Goal: Task Accomplishment & Management: Manage account settings

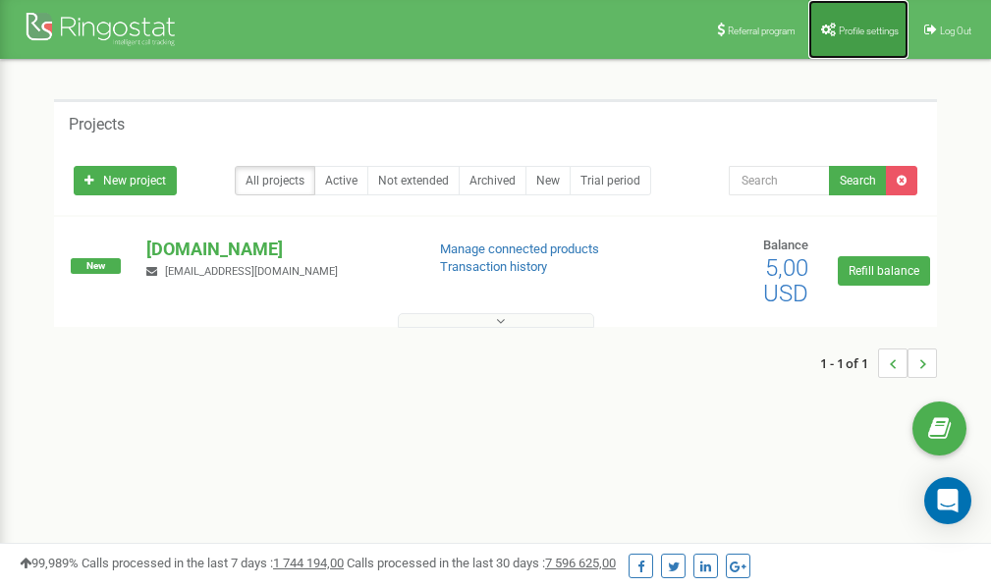
click at [860, 41] on link "Profile settings" at bounding box center [858, 29] width 100 height 59
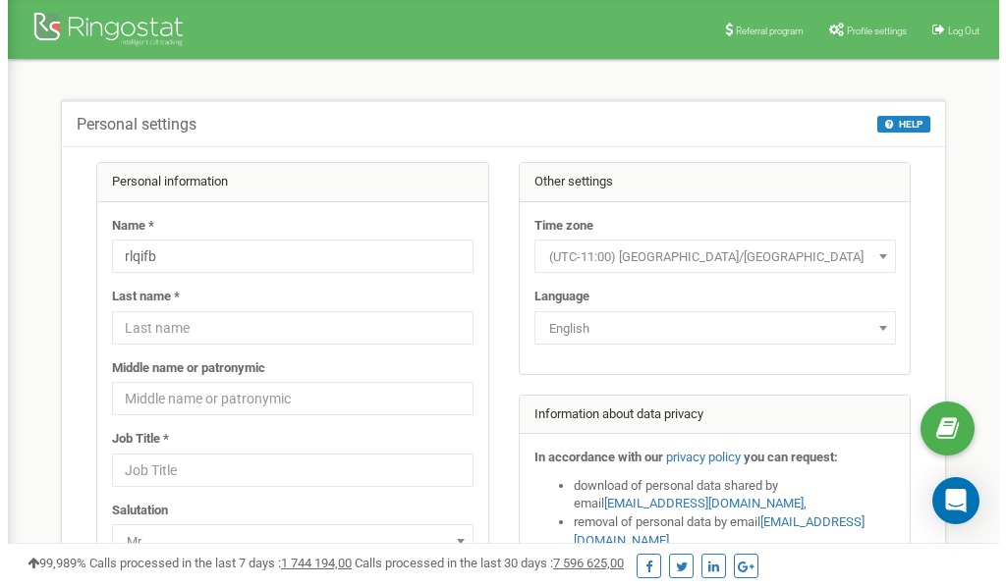
scroll to position [98, 0]
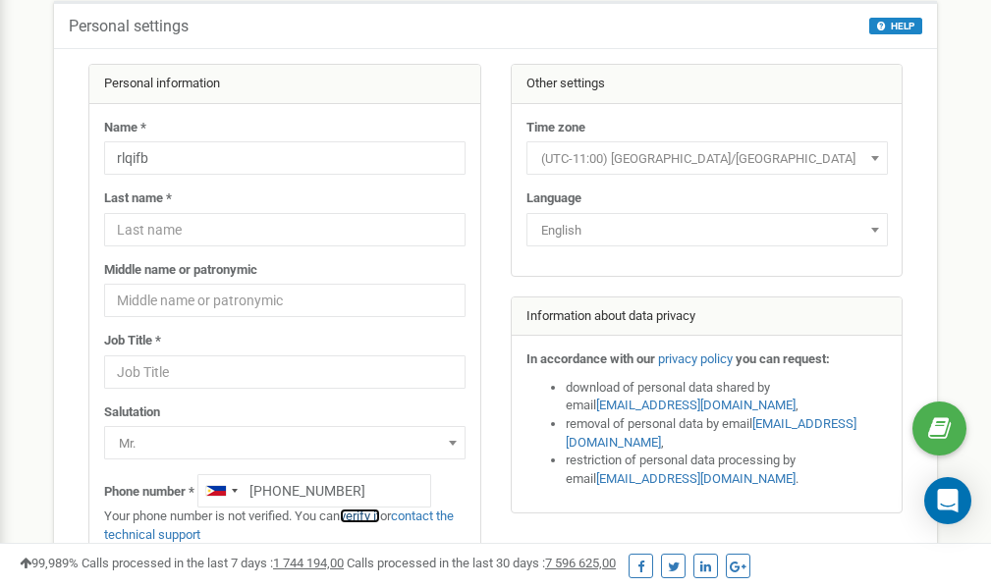
click at [368, 513] on link "verify it" at bounding box center [360, 516] width 40 height 15
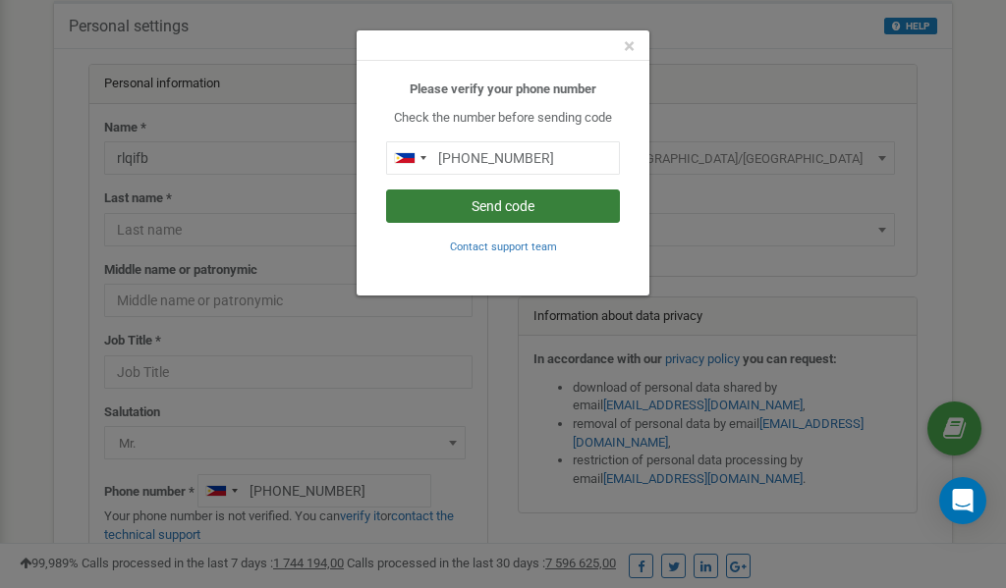
click at [508, 214] on button "Send code" at bounding box center [503, 206] width 234 height 33
